Goal: Transaction & Acquisition: Purchase product/service

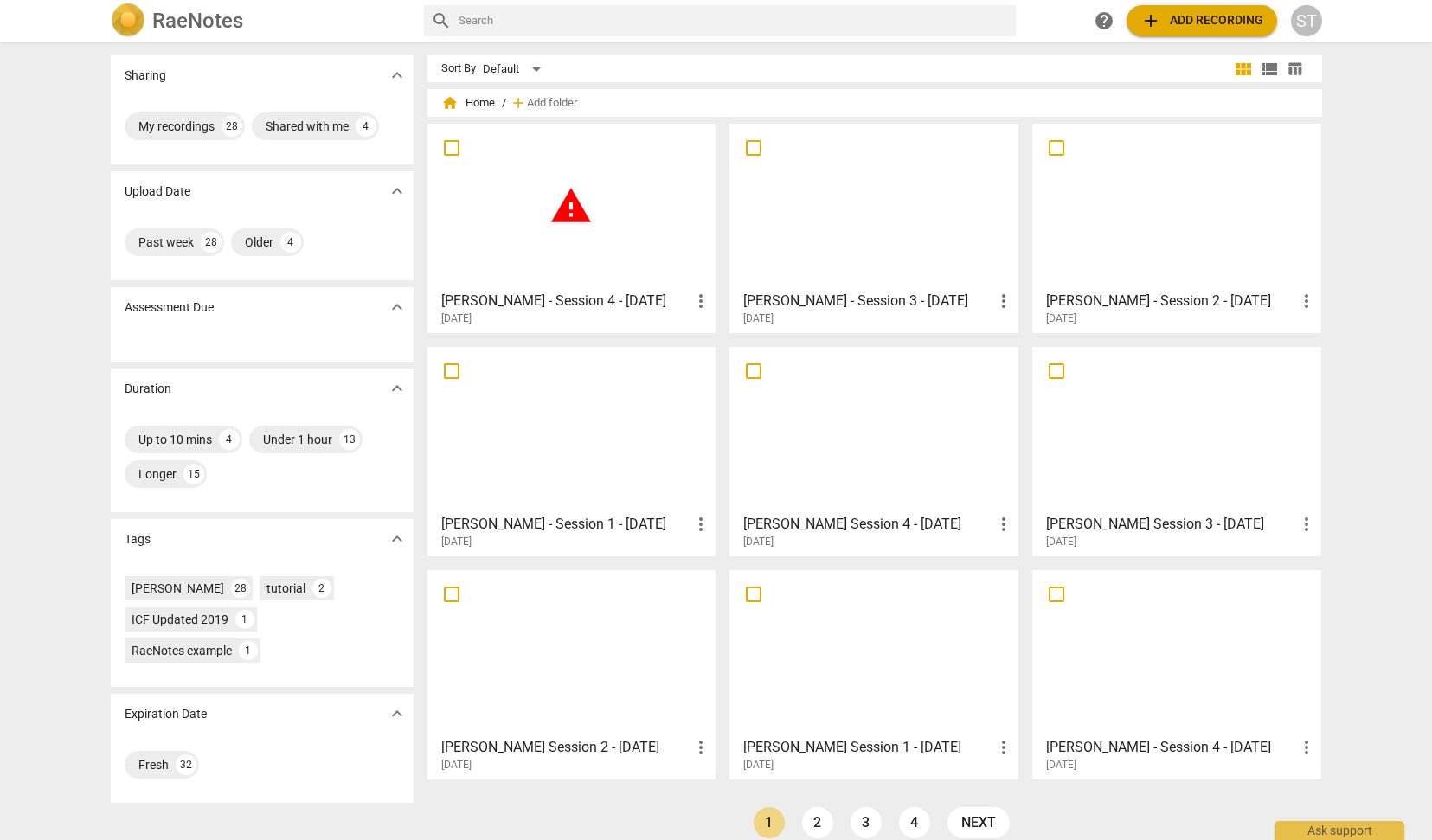
click at [574, 205] on span "warning" at bounding box center [571, 205] width 43 height 43
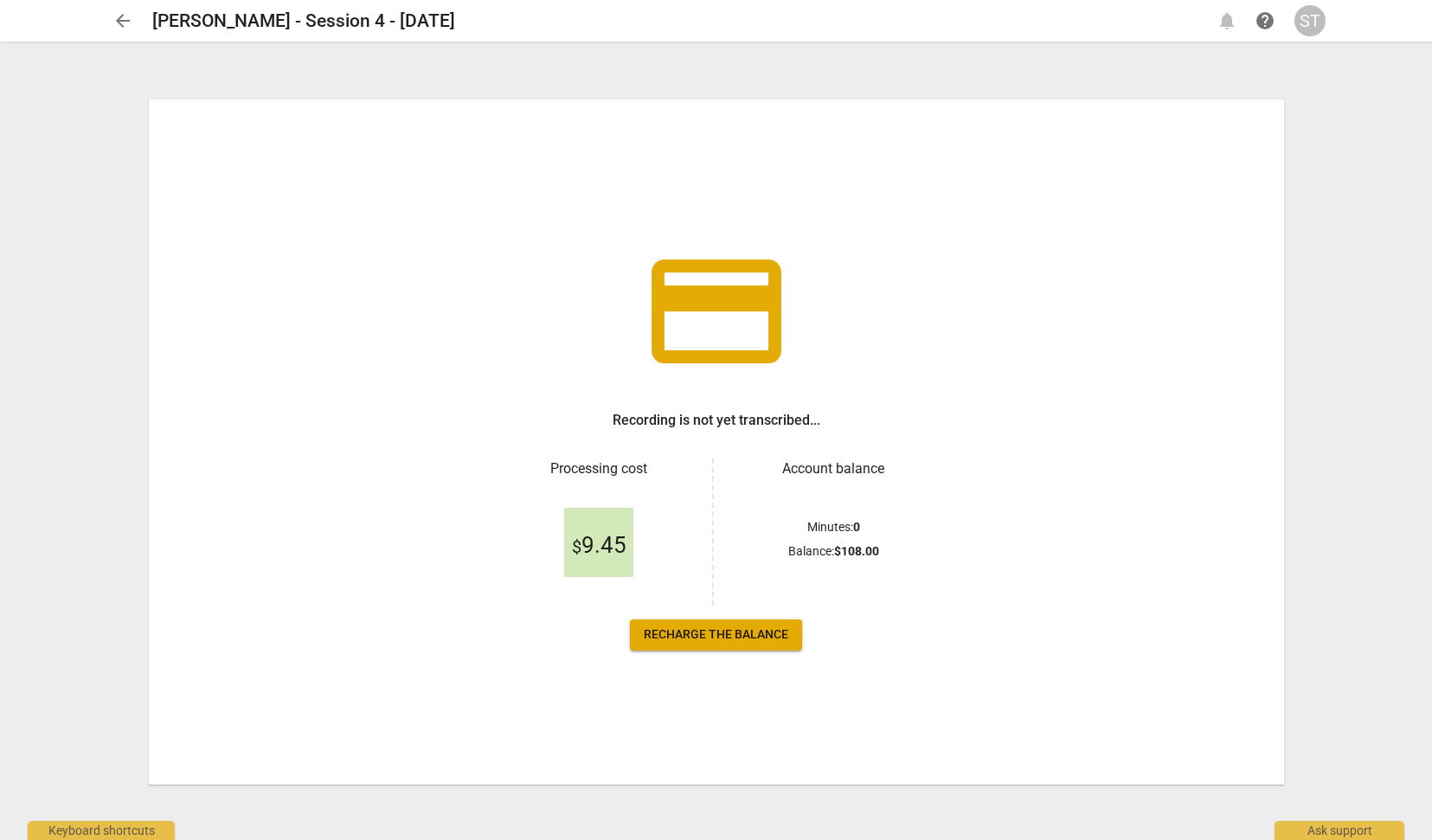
click at [753, 633] on span "Recharge the balance" at bounding box center [715, 634] width 144 height 17
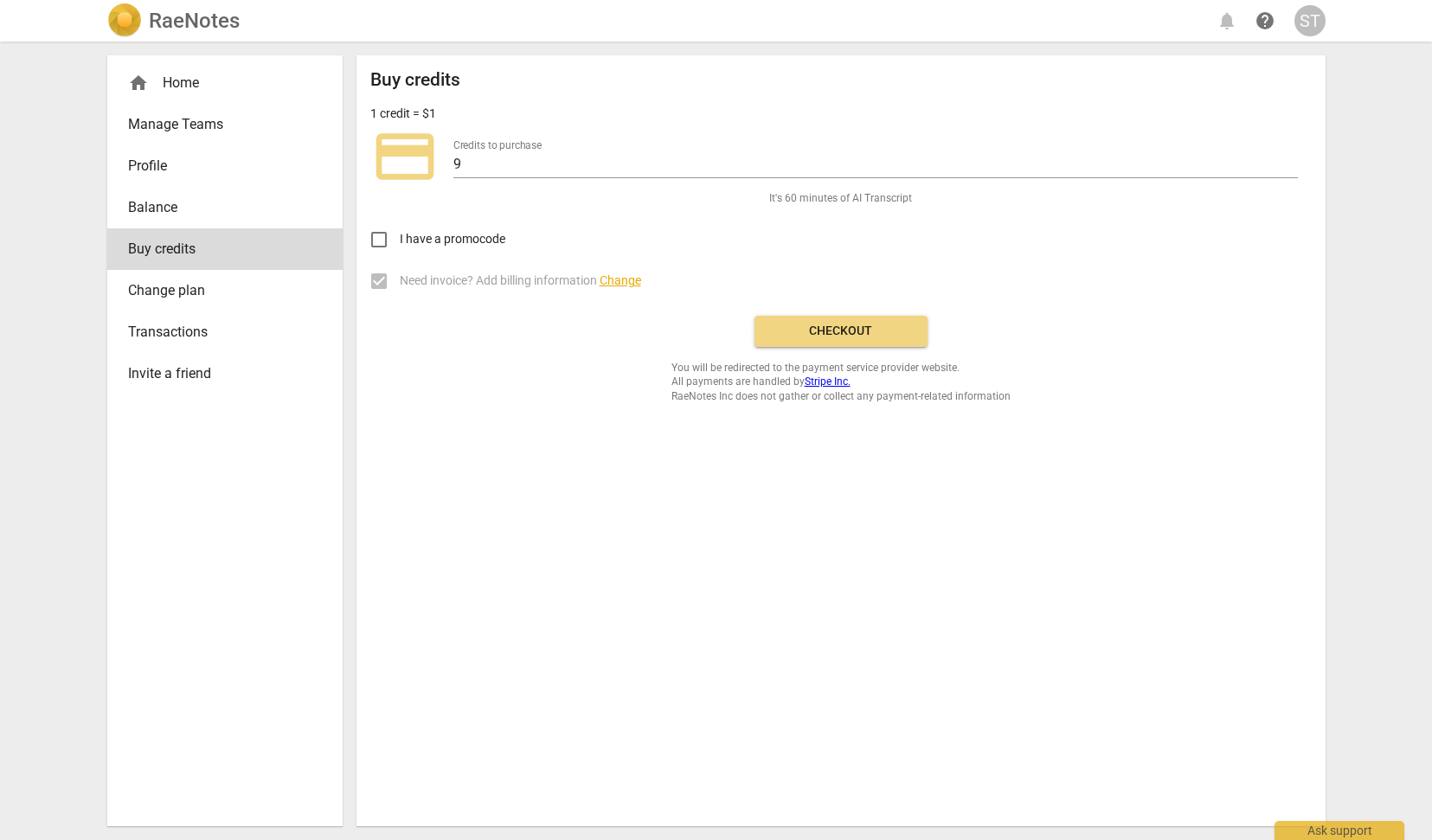
click at [191, 292] on span "Change plan" at bounding box center [218, 290] width 180 height 21
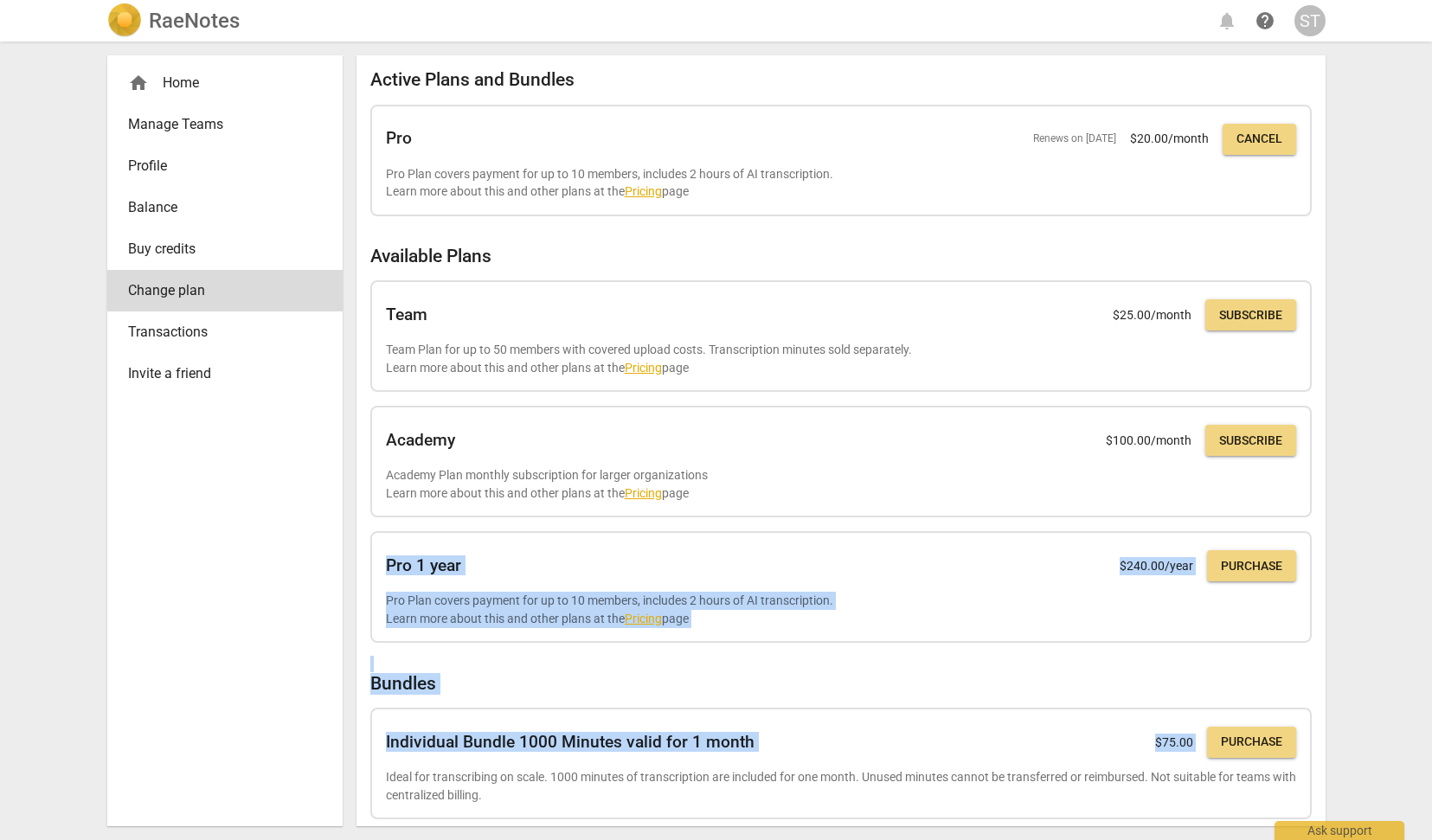
drag, startPoint x: 1317, startPoint y: 644, endPoint x: 1324, endPoint y: 715, distance: 71.3
click at [1324, 715] on div "Active Plans and Bundles Pro Renews on Sep 17, 2025 $ 20.00 /month Cancel Pro P…" at bounding box center [841, 440] width 969 height 771
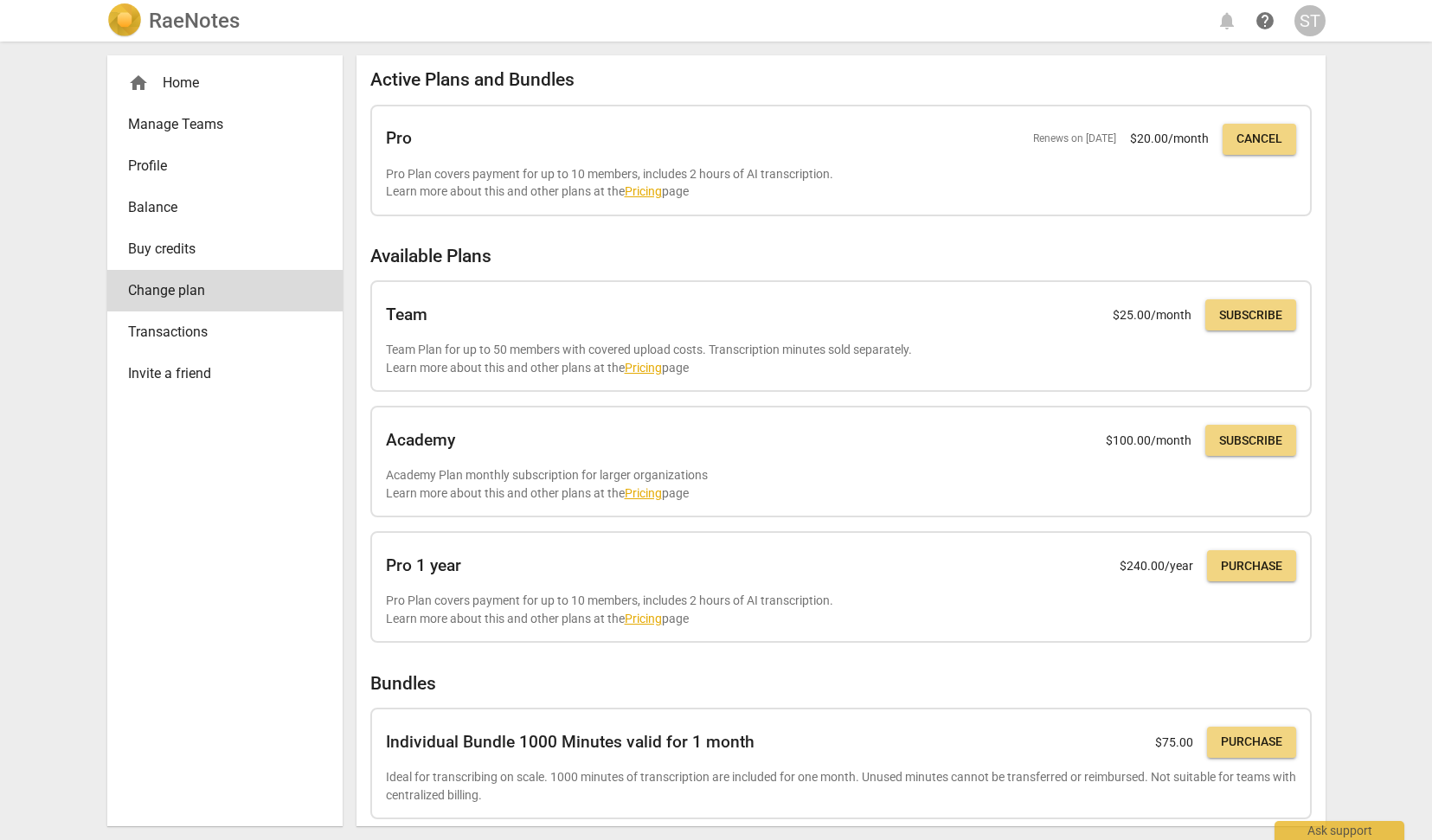
click at [1335, 700] on div "home Home Manage Teams Profile Balance Buy credits Change plan Transactions Inv…" at bounding box center [716, 440] width 1245 height 799
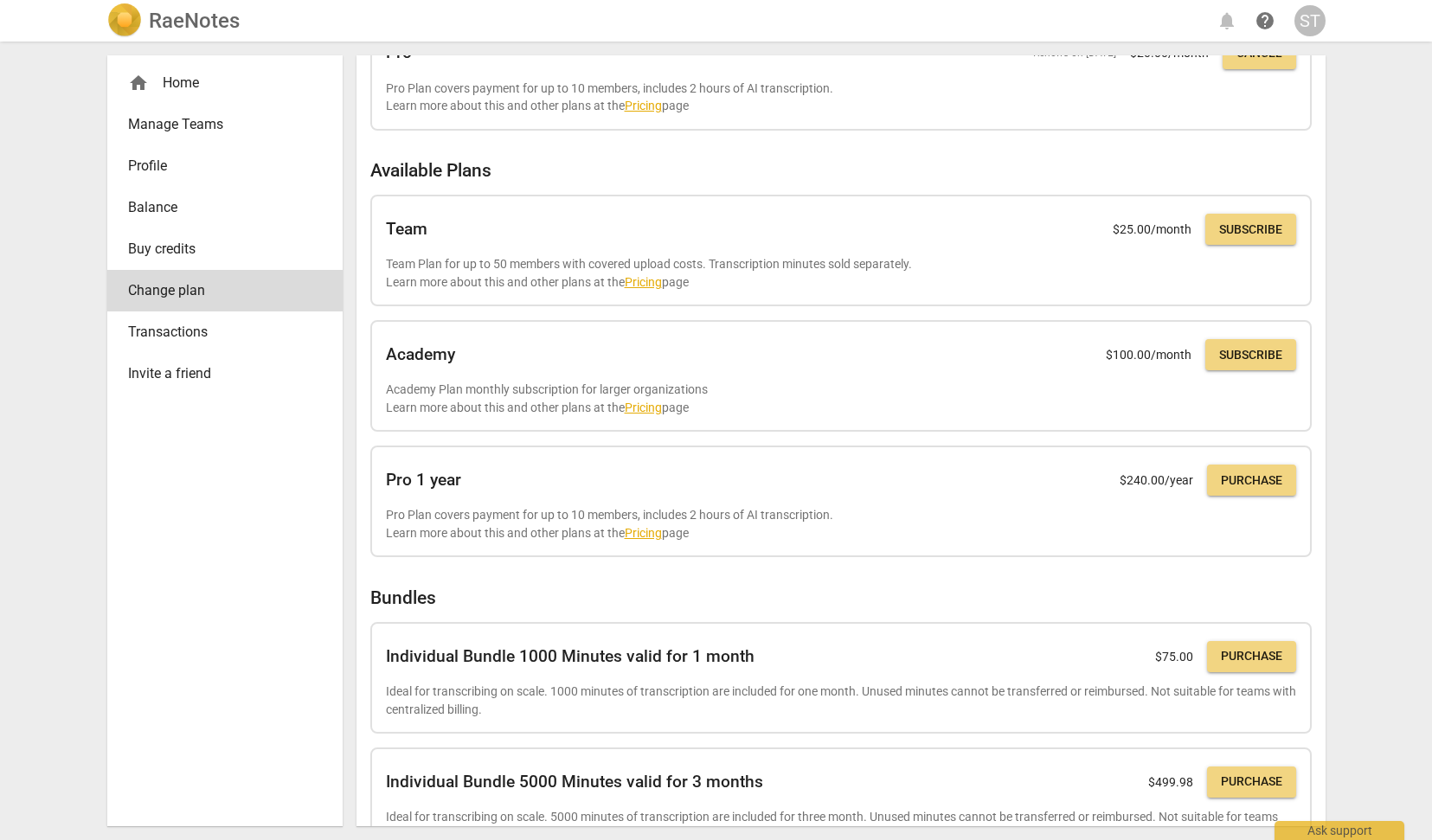
scroll to position [140, 0]
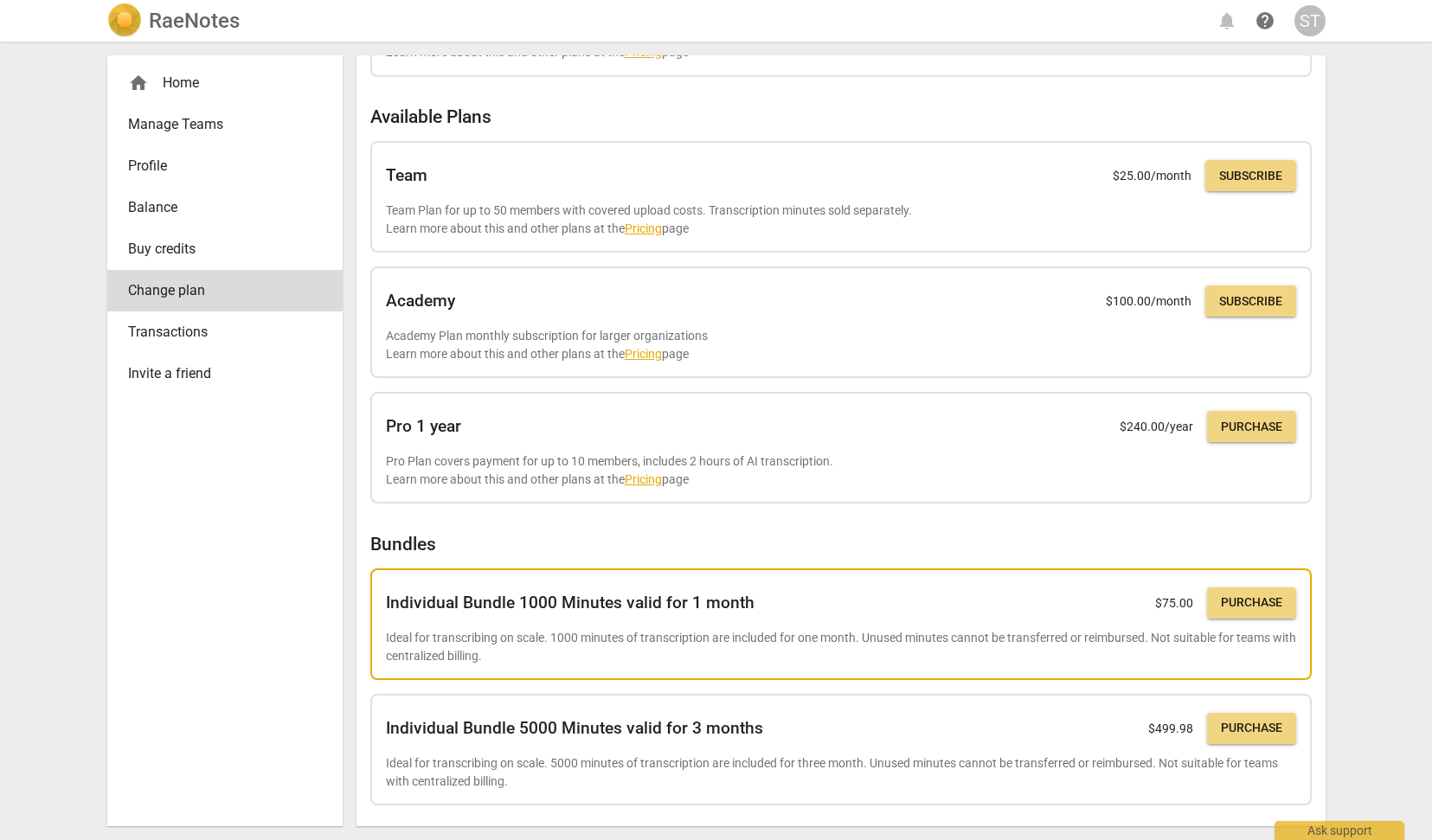
click at [1254, 597] on span "Purchase" at bounding box center [1251, 603] width 62 height 17
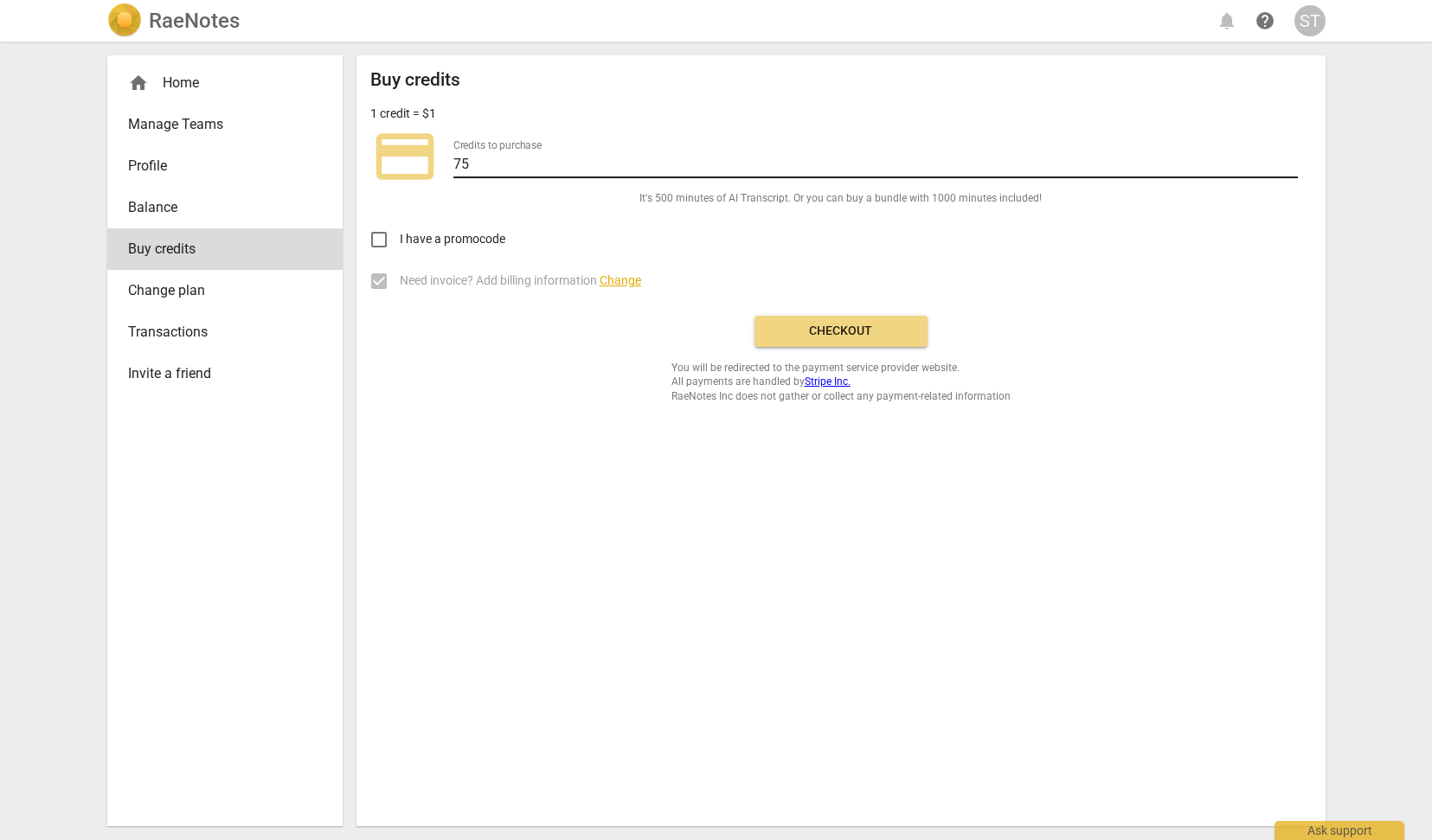
click at [488, 164] on input "75" at bounding box center [875, 165] width 845 height 25
type input "7"
type input "100"
click at [846, 325] on span "Checkout" at bounding box center [841, 331] width 145 height 17
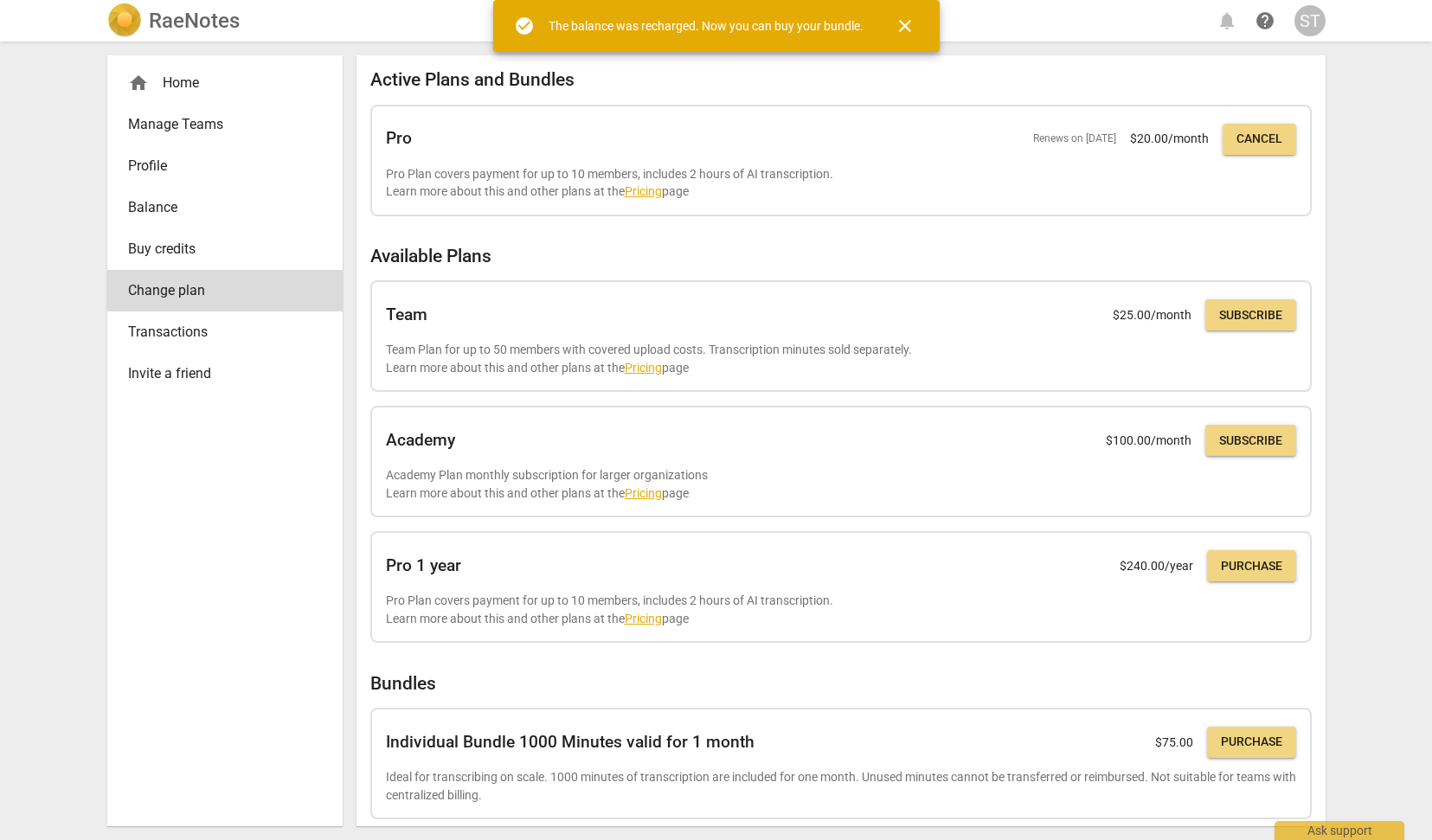
click at [185, 80] on div "home Home" at bounding box center [218, 83] width 180 height 21
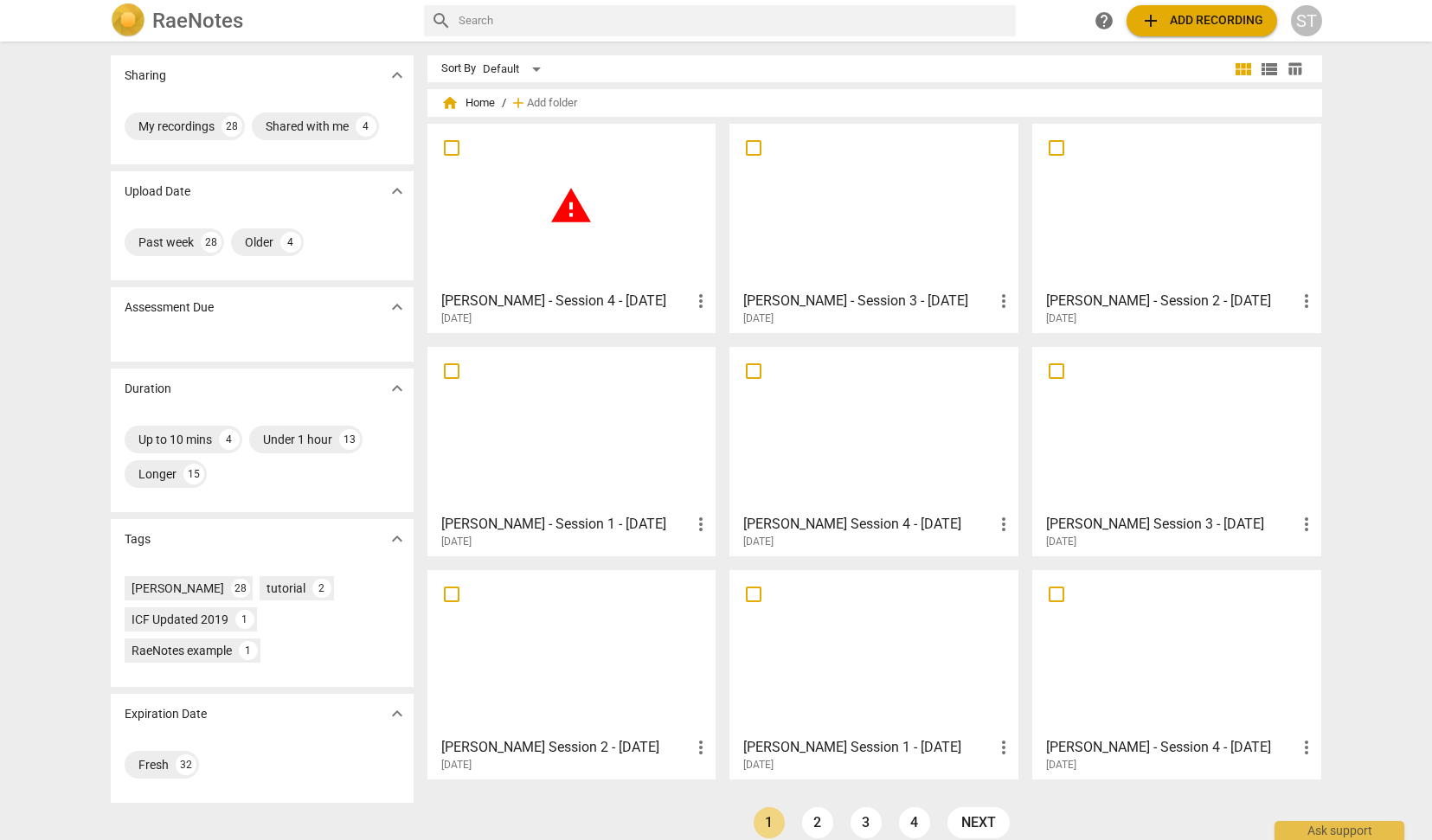
click at [559, 211] on span "warning" at bounding box center [571, 205] width 43 height 43
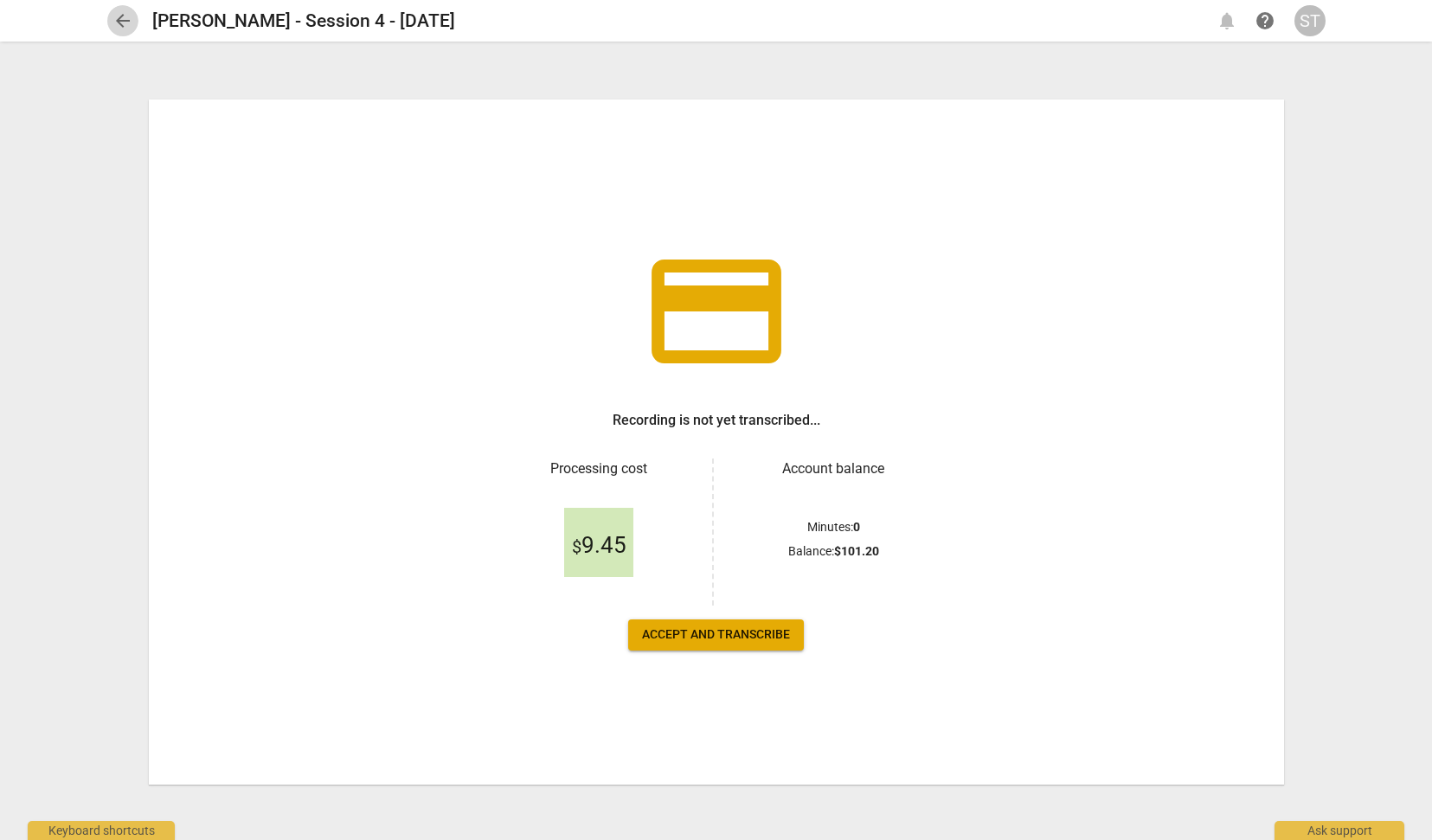
click at [127, 18] on span "arrow_back" at bounding box center [122, 20] width 21 height 21
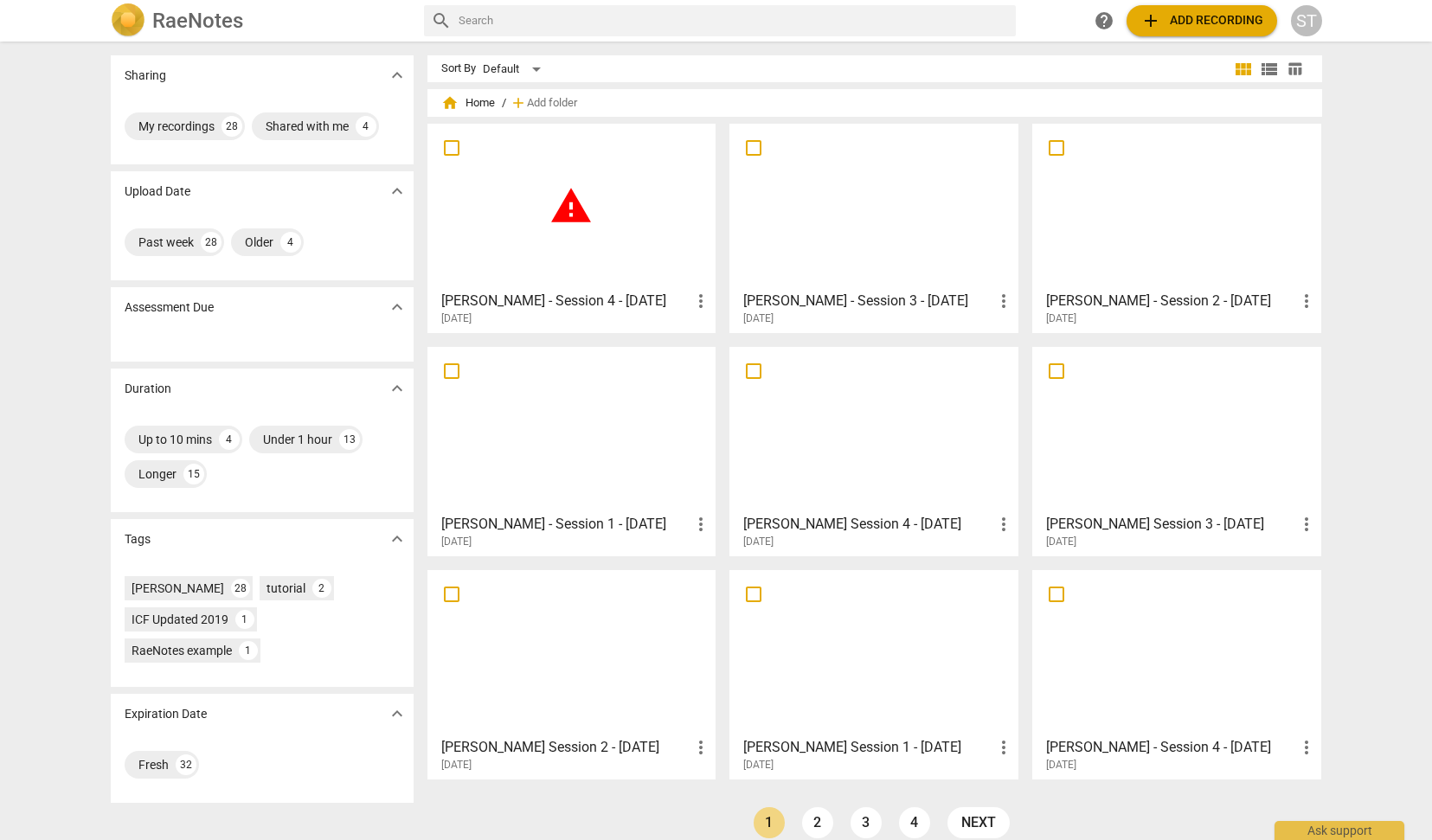
click at [538, 289] on div "[PERSON_NAME] - Session 4 - [DATE] more_vert [DATE]" at bounding box center [573, 304] width 278 height 43
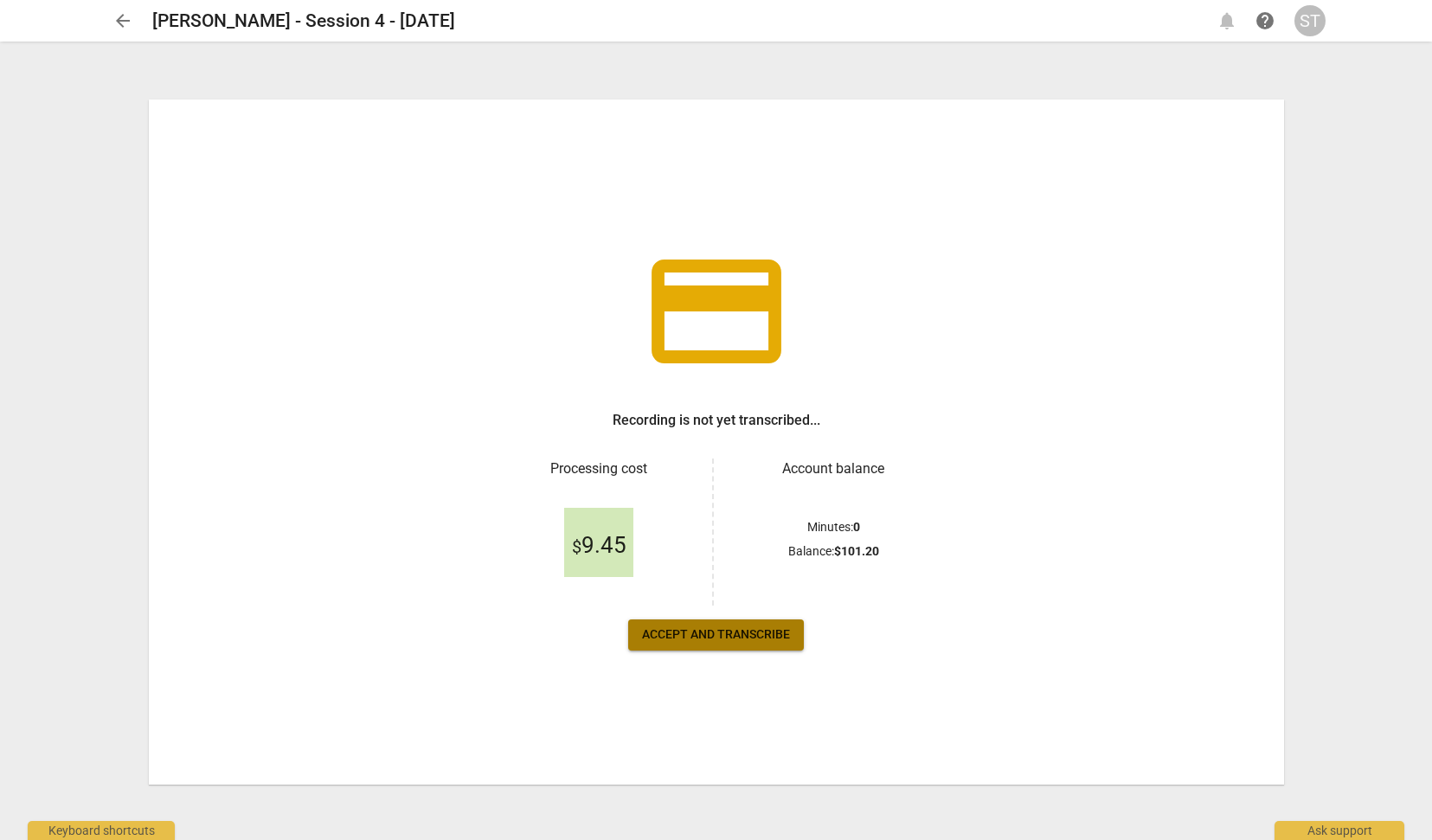
click at [733, 638] on span "Accept and transcribe" at bounding box center [715, 634] width 148 height 17
